Goal: Check status: Check status

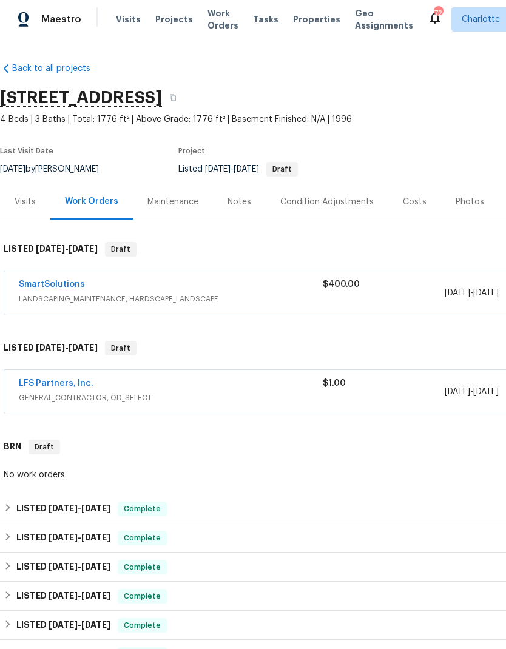
click at [41, 282] on link "SmartSolutions" at bounding box center [52, 284] width 66 height 8
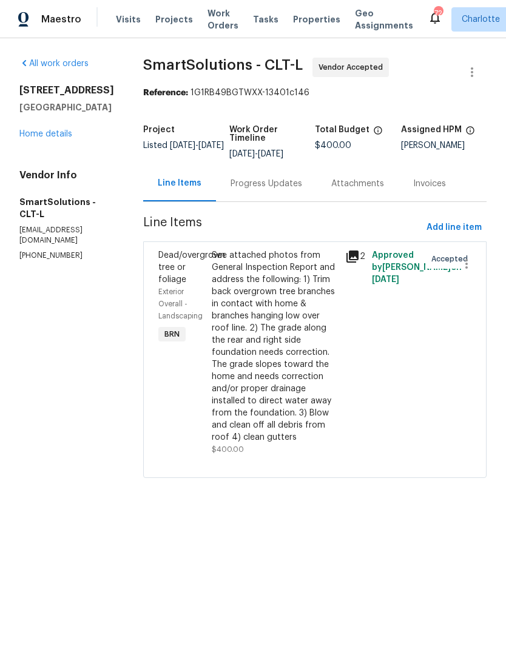
click at [280, 184] on div "Progress Updates" at bounding box center [266, 184] width 72 height 12
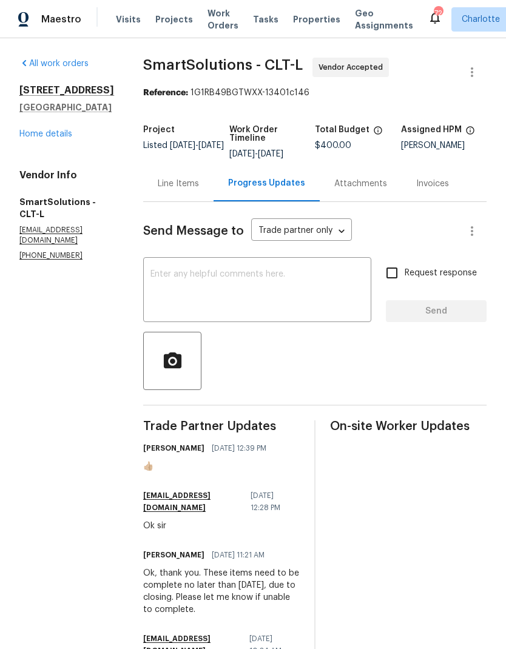
click at [42, 137] on link "Home details" at bounding box center [45, 134] width 53 height 8
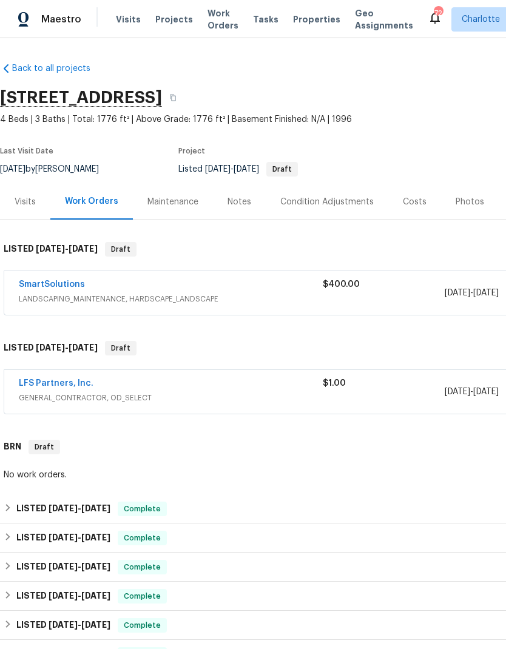
click at [79, 386] on link "LFS Partners, Inc." at bounding box center [56, 383] width 75 height 8
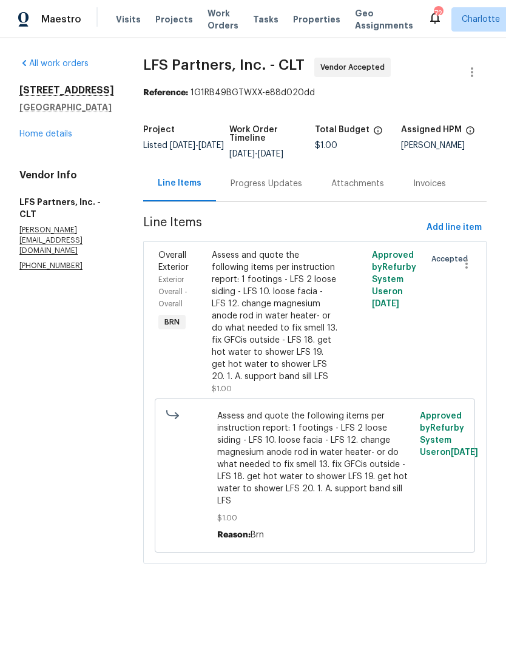
click at [262, 192] on div "Progress Updates" at bounding box center [266, 183] width 101 height 36
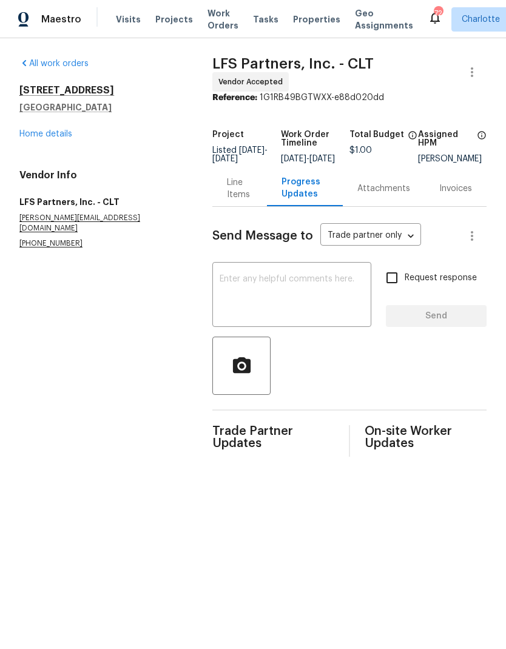
click at [36, 138] on link "Home details" at bounding box center [45, 134] width 53 height 8
